Goal: Transaction & Acquisition: Purchase product/service

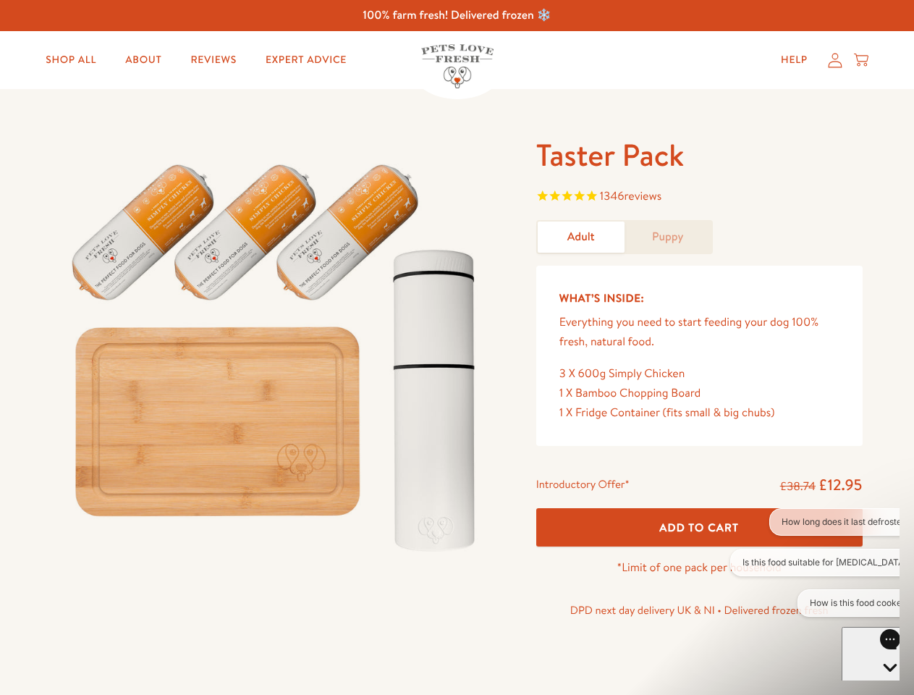
click at [457, 347] on img at bounding box center [276, 350] width 449 height 431
click at [699, 198] on span "1346 reviews" at bounding box center [699, 198] width 326 height 22
click at [699, 527] on span "Add To Cart" at bounding box center [699, 527] width 80 height 15
click at [815, 522] on button "How long does it last defrosted?" at bounding box center [846, 521] width 154 height 27
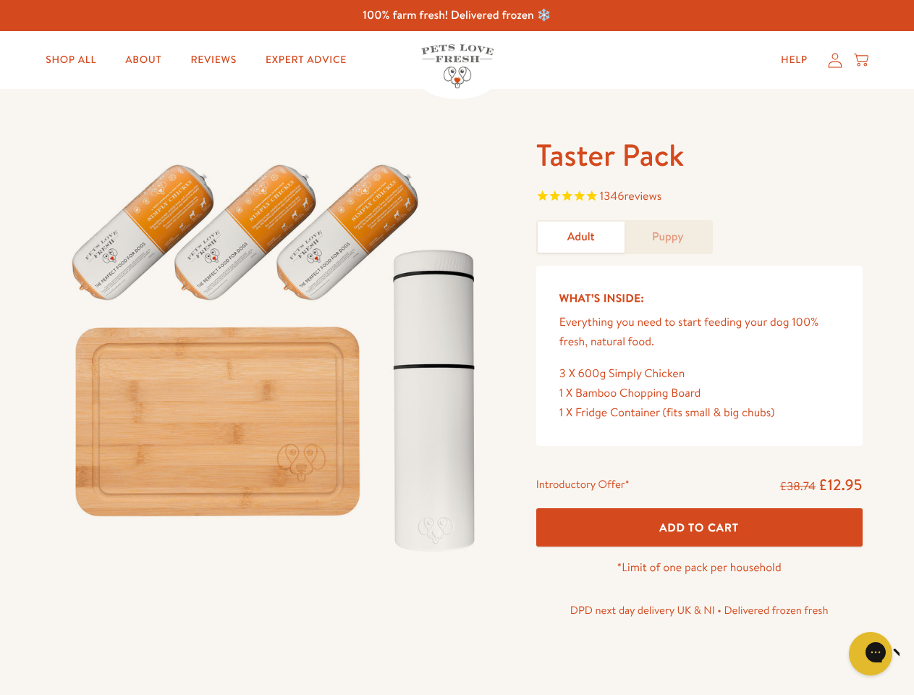
click at [913, 653] on icon "Close gorgias live chat" at bounding box center [922, 652] width 14 height 14
